Goal: Task Accomplishment & Management: Use online tool/utility

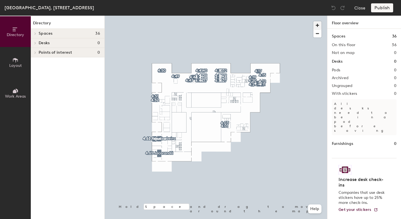
click at [318, 25] on span "button" at bounding box center [317, 25] width 8 height 8
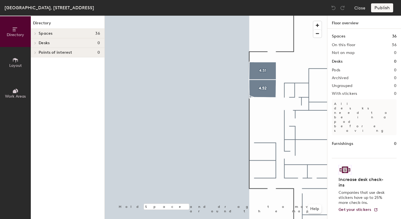
click at [18, 67] on span "Layout" at bounding box center [15, 65] width 13 height 5
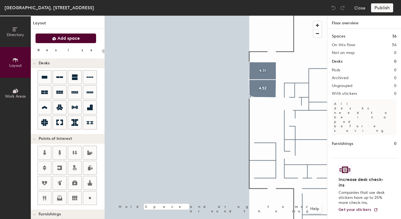
click at [78, 40] on span "Add space" at bounding box center [68, 39] width 22 height 6
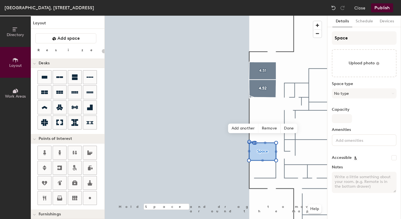
type input "20"
click at [348, 37] on input "Space" at bounding box center [364, 37] width 65 height 13
type input "Spac"
type input "20"
type input "Spa"
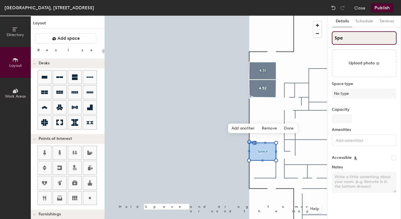
type input "20"
type input "S"
type input "20"
type input "S"
type input "20"
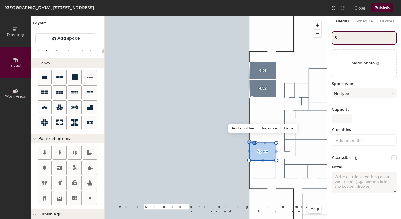
type input "S"
type input "20"
type input "5S"
type input "20"
type input "S"
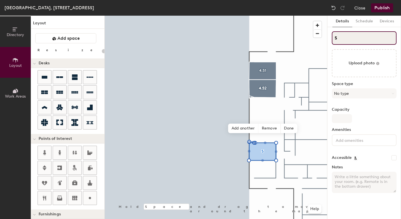
type input "20"
type input "4S"
type input "20"
type input "4,S"
type input "20"
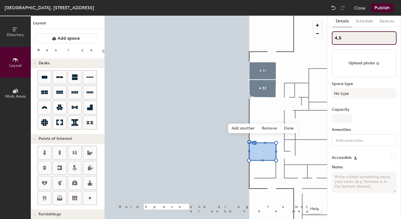
type input "4,5S"
type input "20"
type input "4,54S"
type input "20"
type input "4,54"
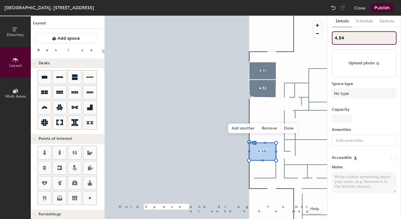
type input "20"
type input "4,5"
type input "20"
type input "4"
type input "20"
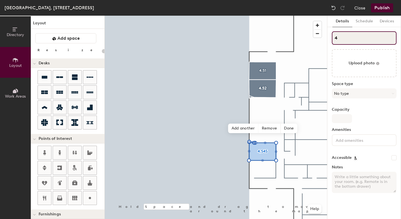
type input "4."
type input "20"
type input "4.54"
type input "20"
type input "4.54"
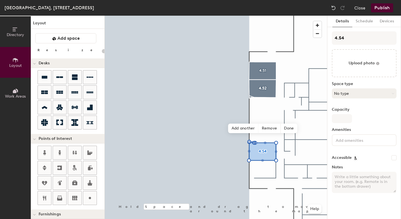
click at [355, 91] on button "No type" at bounding box center [364, 94] width 65 height 10
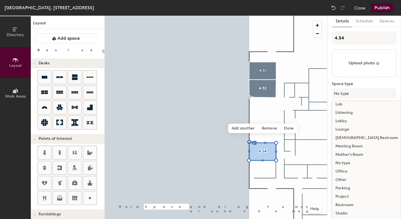
scroll to position [125, 0]
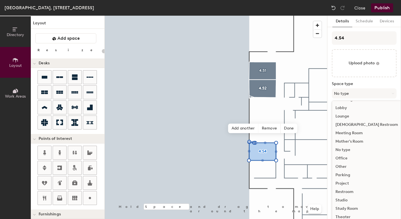
click at [358, 133] on div "Meeting Room" at bounding box center [366, 133] width 69 height 8
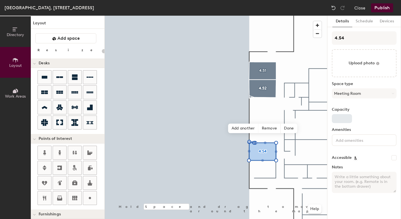
type input "20"
click at [341, 119] on input "Capacity" at bounding box center [342, 118] width 20 height 9
type input "8"
type input "20"
type input "8"
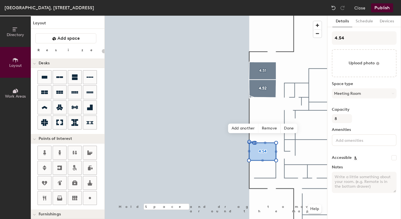
click at [346, 142] on input at bounding box center [360, 140] width 50 height 7
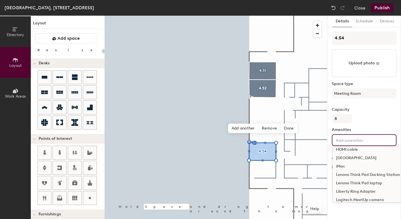
scroll to position [203, 0]
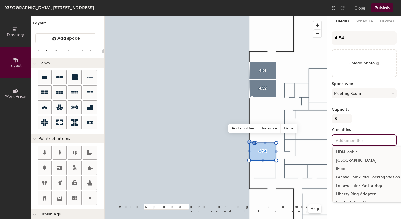
click at [352, 154] on div "HDMI cable" at bounding box center [395, 152] width 124 height 8
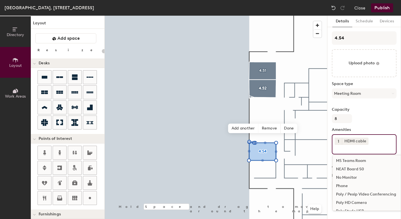
scroll to position [310, 0]
click at [358, 163] on div "MS Teams Room" at bounding box center [395, 163] width 124 height 8
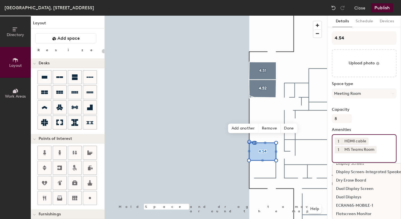
scroll to position [107, 0]
click at [358, 174] on div "Display Screen-Integrated Speakers" at bounding box center [395, 173] width 124 height 8
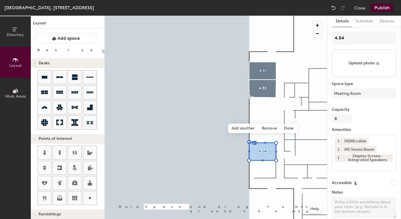
click at [381, 10] on button "Publish" at bounding box center [382, 7] width 22 height 9
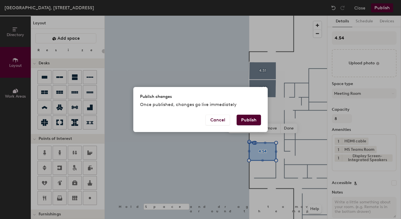
click at [253, 122] on button "Publish" at bounding box center [249, 120] width 24 height 11
type input "20"
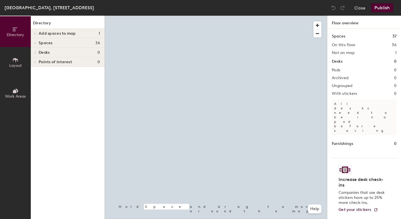
click at [20, 60] on button "Layout" at bounding box center [15, 62] width 31 height 31
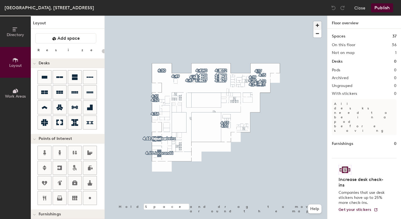
click at [317, 26] on span "button" at bounding box center [317, 25] width 8 height 8
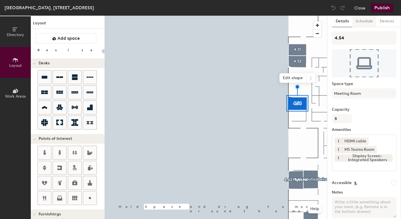
click at [366, 24] on button "Schedule" at bounding box center [364, 21] width 24 height 11
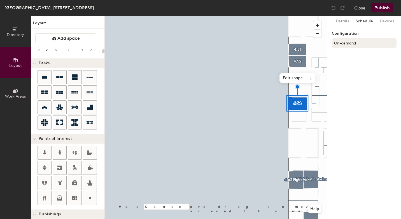
click at [356, 43] on button "On-demand" at bounding box center [364, 43] width 65 height 10
click at [350, 67] on div "Scheduled" at bounding box center [364, 65] width 64 height 8
click at [343, 56] on button "Select account" at bounding box center [364, 55] width 65 height 10
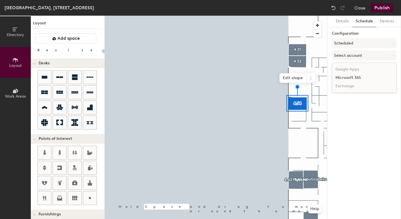
click at [345, 78] on div "Microsoft 365" at bounding box center [364, 78] width 64 height 8
click at [344, 78] on input at bounding box center [364, 77] width 65 height 10
type input "20"
paste input "BR-SP-VIL-04W54@wppsystems.com"
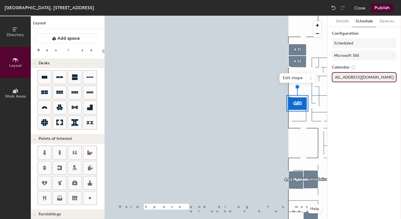
type input "BR-SP-VIL-04W54@wppsystems.com"
click at [344, 95] on div "Details Schedule Devices Configuration Scheduled Microsoft 365 Calendar BR-SP-V…" at bounding box center [364, 118] width 74 height 204
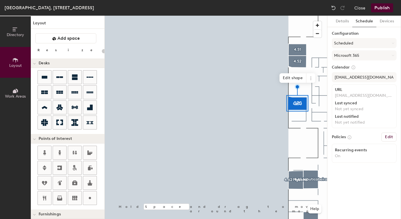
click at [383, 8] on button "Publish" at bounding box center [382, 7] width 22 height 9
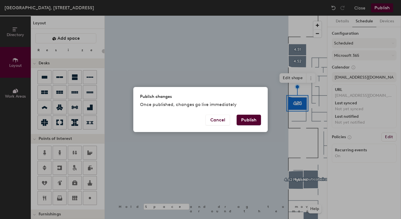
click at [255, 117] on button "Publish" at bounding box center [249, 120] width 24 height 11
type input "20"
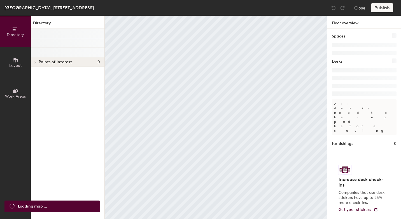
click at [18, 66] on span "Layout" at bounding box center [15, 65] width 13 height 5
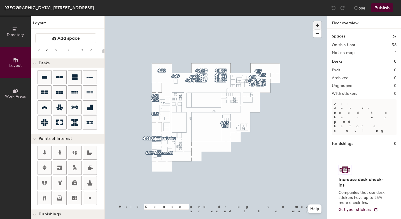
click at [318, 23] on span "button" at bounding box center [317, 25] width 8 height 8
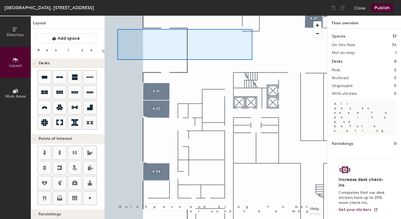
click at [117, 29] on div at bounding box center [184, 44] width 135 height 31
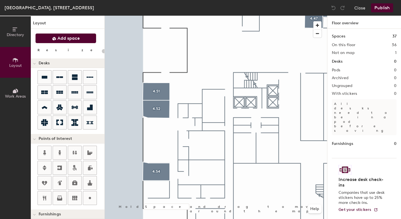
click at [76, 36] on span "Add space" at bounding box center [68, 39] width 22 height 6
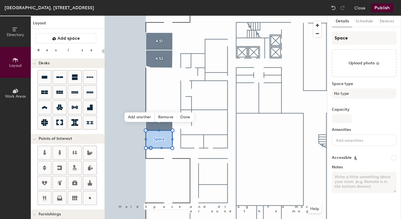
type input "20"
click at [343, 40] on input "Space" at bounding box center [364, 37] width 65 height 13
type input "Spac"
type input "20"
type input "S"
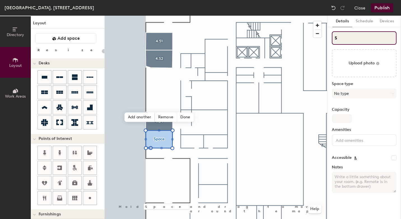
type input "20"
type input "S"
type input "20"
type input "4S"
type input "20"
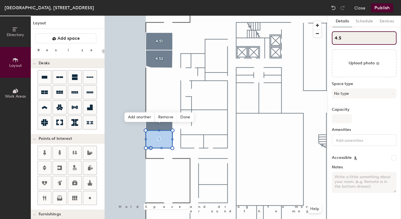
type input "4.5S"
type input "20"
type input "4.55S"
type input "20"
type input "4.55"
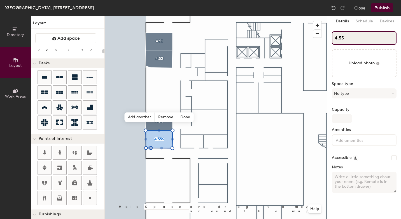
type input "20"
type input "4.55"
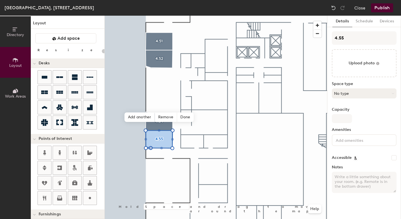
click at [346, 93] on button "No type" at bounding box center [364, 94] width 65 height 10
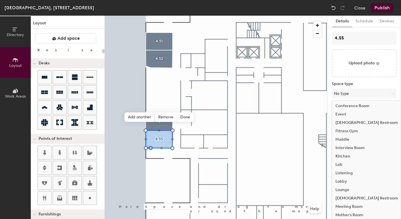
scroll to position [52, 0]
click at [352, 207] on div "Meeting Room" at bounding box center [366, 207] width 69 height 8
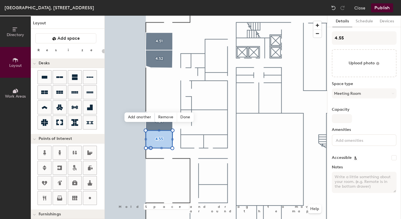
type input "20"
click at [342, 119] on input "Capacity" at bounding box center [342, 118] width 20 height 9
type input "8"
type input "20"
type input "8"
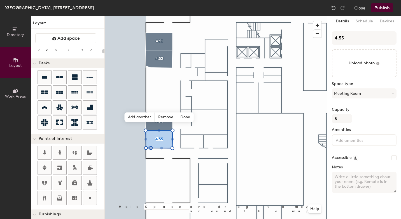
click at [347, 138] on input at bounding box center [360, 140] width 50 height 7
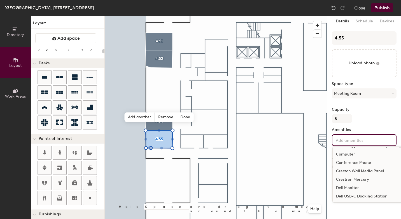
scroll to position [62, 0]
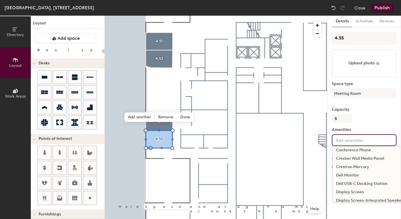
click at [354, 198] on div "Display Screen-Integrated Speakers" at bounding box center [395, 201] width 124 height 8
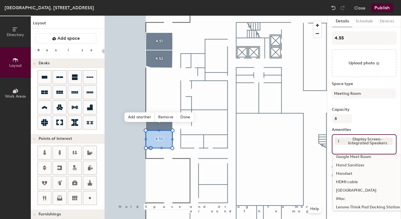
scroll to position [185, 0]
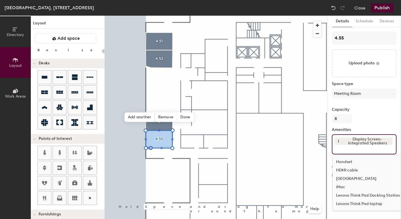
click at [353, 170] on div "HDMI cable" at bounding box center [395, 170] width 124 height 8
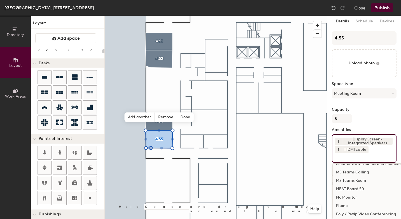
scroll to position [290, 0]
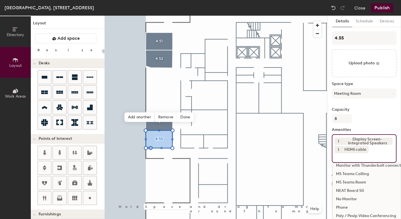
click at [353, 182] on div "MS Teams Room" at bounding box center [395, 182] width 124 height 8
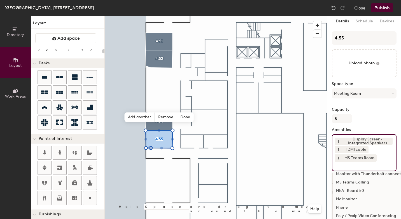
click at [387, 8] on button "Publish" at bounding box center [382, 7] width 22 height 9
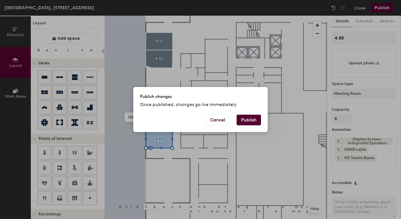
click at [253, 121] on button "Publish" at bounding box center [249, 120] width 24 height 11
type input "20"
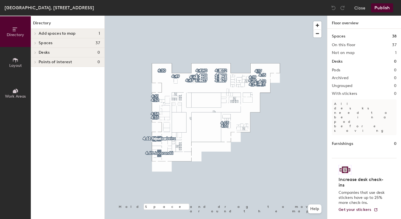
click at [21, 68] on button "Layout" at bounding box center [15, 62] width 31 height 31
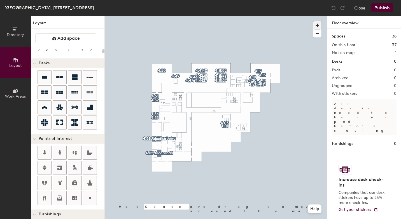
click at [319, 27] on span "button" at bounding box center [317, 25] width 8 height 8
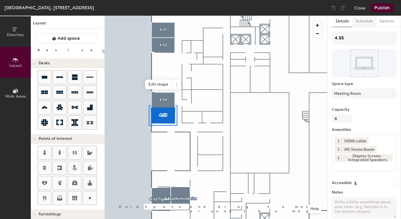
click at [368, 22] on button "Schedule" at bounding box center [364, 21] width 24 height 11
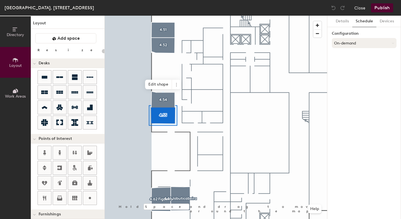
click at [356, 39] on button "On-demand" at bounding box center [364, 43] width 65 height 10
click at [352, 63] on div "Scheduled" at bounding box center [364, 65] width 64 height 8
click at [349, 55] on button "Select account" at bounding box center [364, 55] width 65 height 10
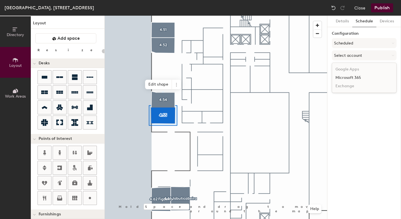
click at [352, 76] on div "Microsoft 365" at bounding box center [364, 78] width 64 height 8
type input "20"
click at [346, 76] on input at bounding box center [364, 77] width 65 height 10
paste input "BR-SP-VIL-04W55@wppsystems.com"
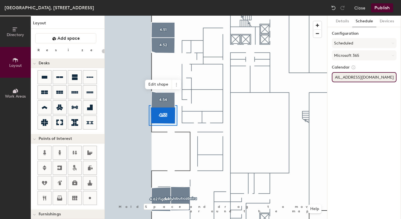
type input "BR-SP-VIL-04W55@wppsystems.com"
click at [368, 115] on div "Details Schedule Devices Configuration Scheduled Microsoft 365 Calendar BR-SP-V…" at bounding box center [364, 118] width 74 height 204
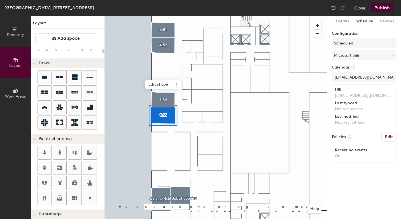
click at [386, 7] on button "Publish" at bounding box center [382, 7] width 22 height 9
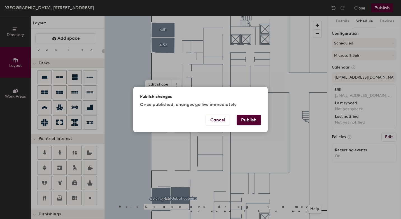
click at [251, 118] on button "Publish" at bounding box center [249, 120] width 24 height 11
type input "20"
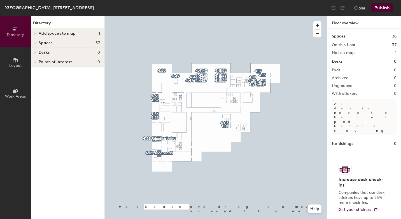
click at [16, 62] on icon at bounding box center [15, 60] width 6 height 6
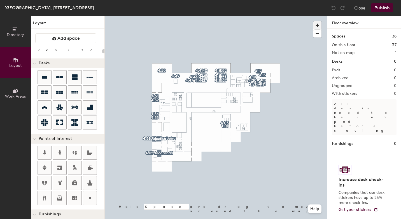
click at [318, 25] on span "button" at bounding box center [317, 25] width 8 height 8
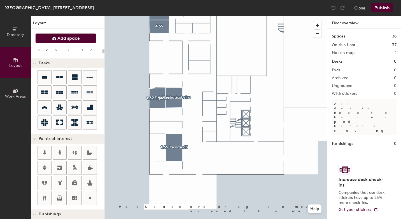
click at [80, 39] on button "Add space" at bounding box center [65, 38] width 61 height 10
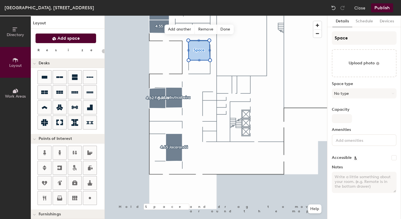
type input "20"
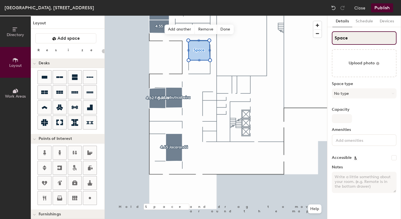
click at [353, 39] on input "Space" at bounding box center [364, 37] width 65 height 13
type input "S"
type input "20"
type input "S"
type input "20"
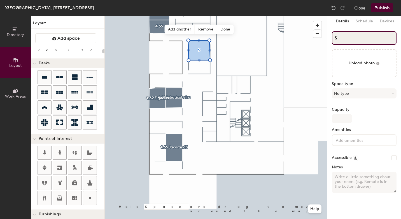
type input "4S"
type input "20"
type input "4.S"
type input "20"
type input "4.59S"
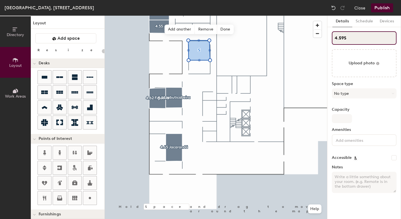
type input "20"
type input "4.59"
type input "20"
type input "4.59"
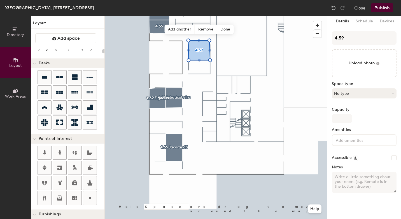
click at [354, 94] on button "No type" at bounding box center [364, 94] width 65 height 10
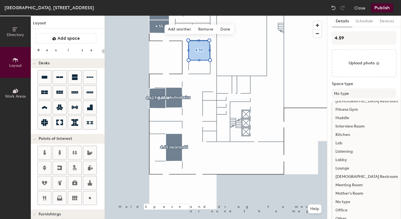
scroll to position [87, 0]
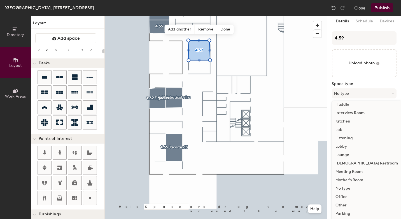
click at [352, 172] on div "Meeting Room" at bounding box center [366, 172] width 69 height 8
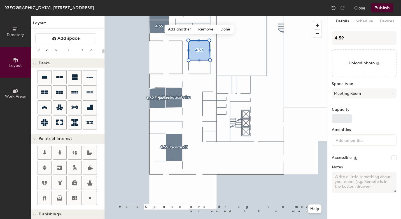
type input "20"
click at [343, 121] on input "Capacity" at bounding box center [342, 118] width 20 height 9
type input "1"
type input "20"
type input "10"
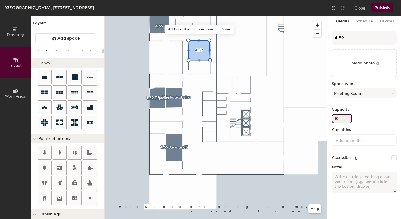
type input "20"
type input "10"
click at [346, 138] on input at bounding box center [360, 140] width 50 height 7
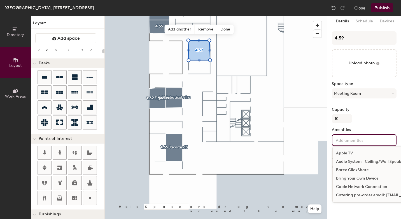
click at [348, 162] on div "Audio System - Ceiling/Wall Speakers" at bounding box center [395, 162] width 124 height 8
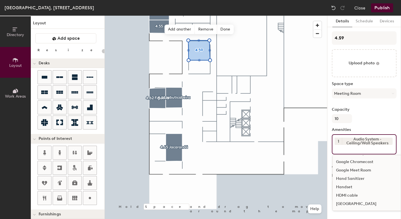
scroll to position [160, 0]
click at [345, 196] on div "HDMI cable" at bounding box center [395, 195] width 124 height 8
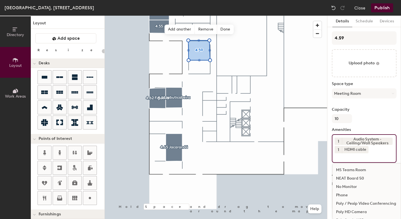
scroll to position [302, 0]
click at [354, 171] on div "MS Teams Room" at bounding box center [395, 171] width 124 height 8
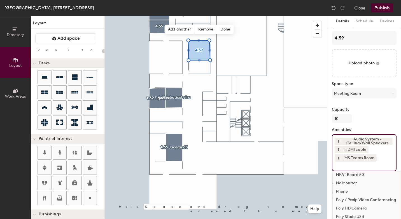
click at [355, 201] on div "Poly / Pexip Video Conferencing" at bounding box center [395, 200] width 124 height 8
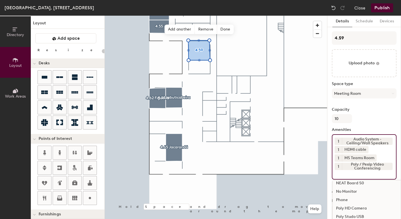
click at [387, 8] on button "Publish" at bounding box center [382, 7] width 22 height 9
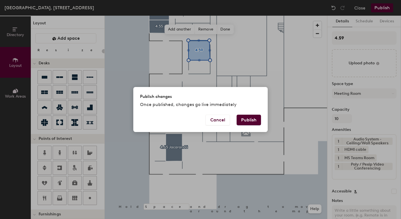
click at [250, 118] on button "Publish" at bounding box center [249, 120] width 24 height 11
type input "20"
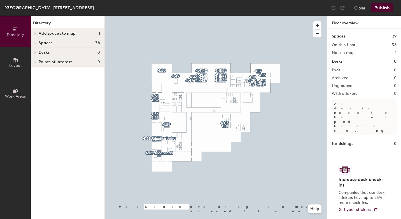
click at [19, 63] on span "Layout" at bounding box center [15, 65] width 13 height 5
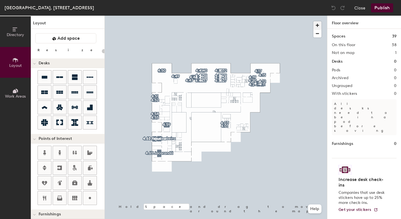
click at [318, 25] on span "button" at bounding box center [317, 25] width 8 height 8
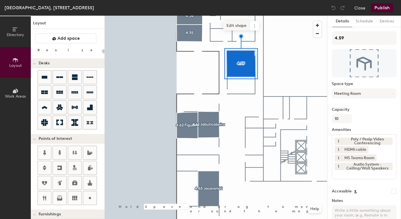
click at [236, 28] on span "Edit shape" at bounding box center [236, 26] width 27 height 10
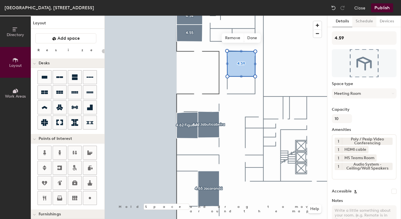
click at [365, 23] on button "Schedule" at bounding box center [364, 21] width 24 height 11
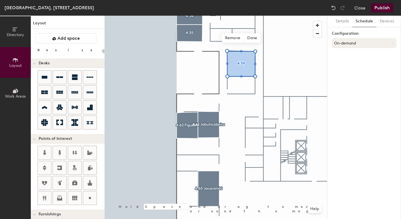
click at [350, 46] on button "On-demand" at bounding box center [364, 43] width 65 height 10
click at [350, 65] on div "Scheduled" at bounding box center [364, 65] width 64 height 8
click at [349, 55] on button "Select account" at bounding box center [364, 55] width 65 height 10
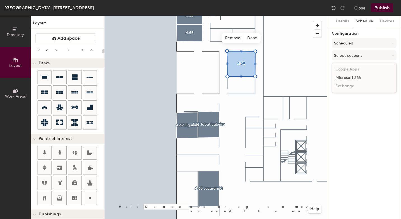
click at [349, 78] on div "Microsoft 365" at bounding box center [364, 78] width 64 height 8
click at [344, 78] on input at bounding box center [364, 77] width 65 height 10
type input "20"
paste input "[EMAIL_ADDRESS][DOMAIN_NAME]"
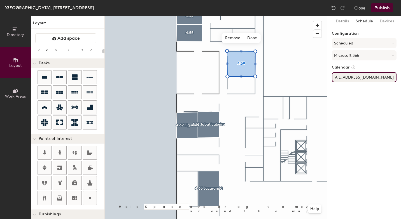
type input "[EMAIL_ADDRESS][DOMAIN_NAME]"
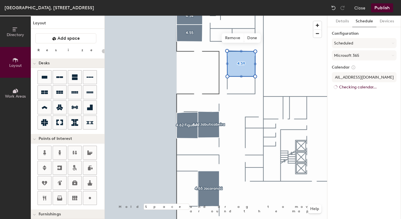
scroll to position [0, 0]
click at [386, 8] on button "Publish" at bounding box center [382, 7] width 22 height 9
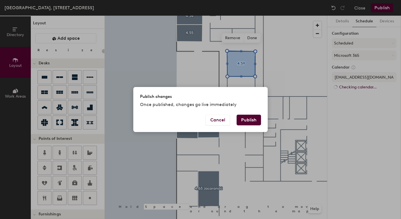
click at [253, 118] on button "Publish" at bounding box center [249, 120] width 24 height 11
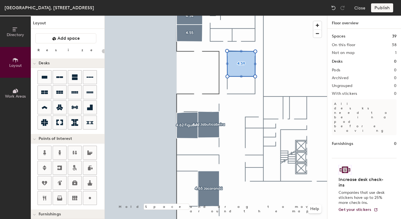
type input "20"
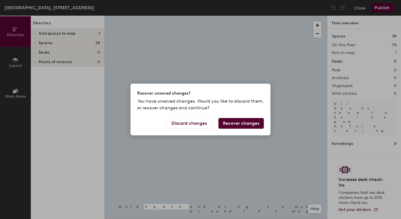
click at [20, 59] on div "Recover unsaved changes? You have unsaved changes. Would you like to discard th…" at bounding box center [200, 109] width 401 height 219
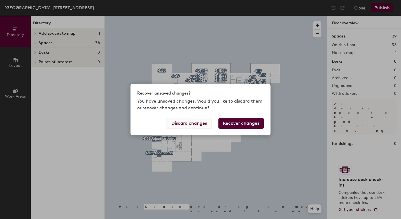
click at [198, 124] on button "Discard changes" at bounding box center [189, 123] width 45 height 11
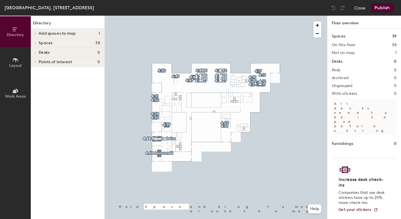
click at [20, 63] on span "Layout" at bounding box center [15, 65] width 13 height 5
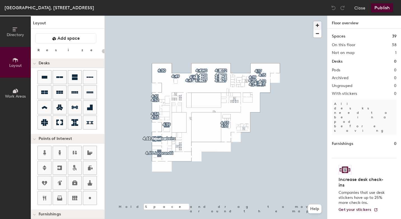
click at [318, 25] on span "button" at bounding box center [317, 25] width 8 height 8
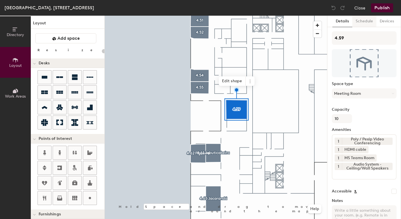
click at [362, 23] on button "Schedule" at bounding box center [364, 21] width 24 height 11
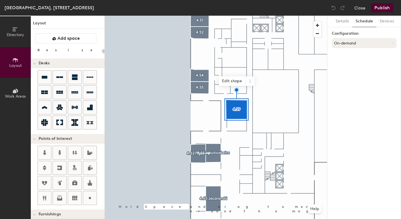
click at [350, 43] on button "On-demand" at bounding box center [364, 43] width 65 height 10
click at [348, 65] on div "Scheduled" at bounding box center [364, 65] width 64 height 8
click at [351, 57] on button "Select account" at bounding box center [364, 55] width 65 height 10
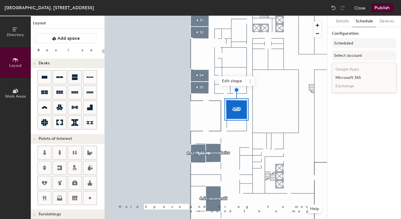
click at [353, 78] on div "Microsoft 365" at bounding box center [364, 78] width 64 height 8
type input "20"
click at [353, 78] on input at bounding box center [364, 77] width 65 height 10
paste input "[EMAIL_ADDRESS][DOMAIN_NAME]"
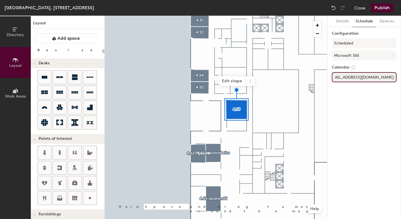
type input "[EMAIL_ADDRESS][DOMAIN_NAME]"
click at [365, 104] on div "Details Schedule Devices Configuration Scheduled Microsoft 365 Calendar [EMAIL_…" at bounding box center [364, 118] width 74 height 204
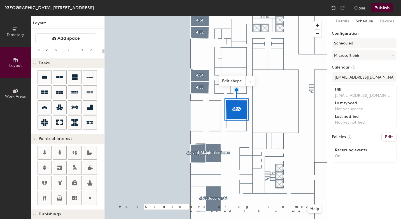
click at [387, 8] on button "Publish" at bounding box center [382, 7] width 22 height 9
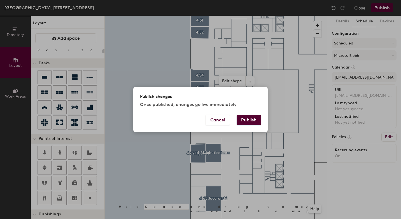
click at [251, 119] on button "Publish" at bounding box center [249, 120] width 24 height 11
type input "20"
